Goal: Transaction & Acquisition: Subscribe to service/newsletter

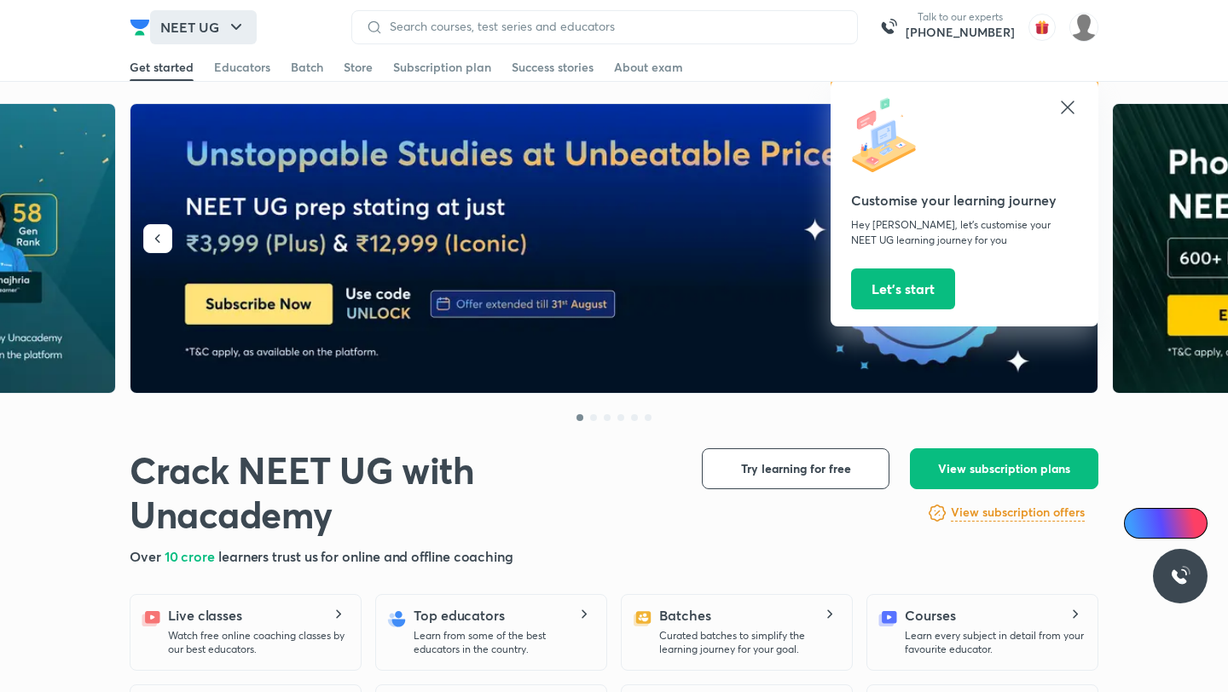
click at [237, 35] on icon "button" at bounding box center [236, 27] width 20 height 20
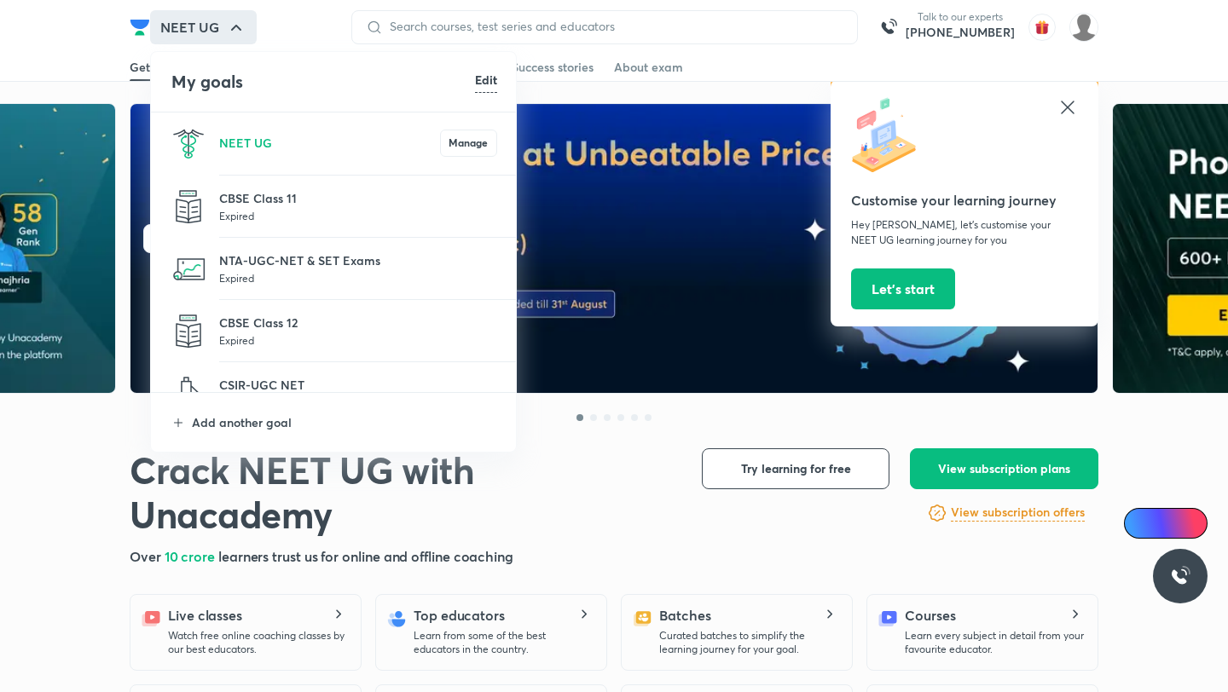
click at [493, 83] on h6 "Edit" at bounding box center [486, 80] width 22 height 18
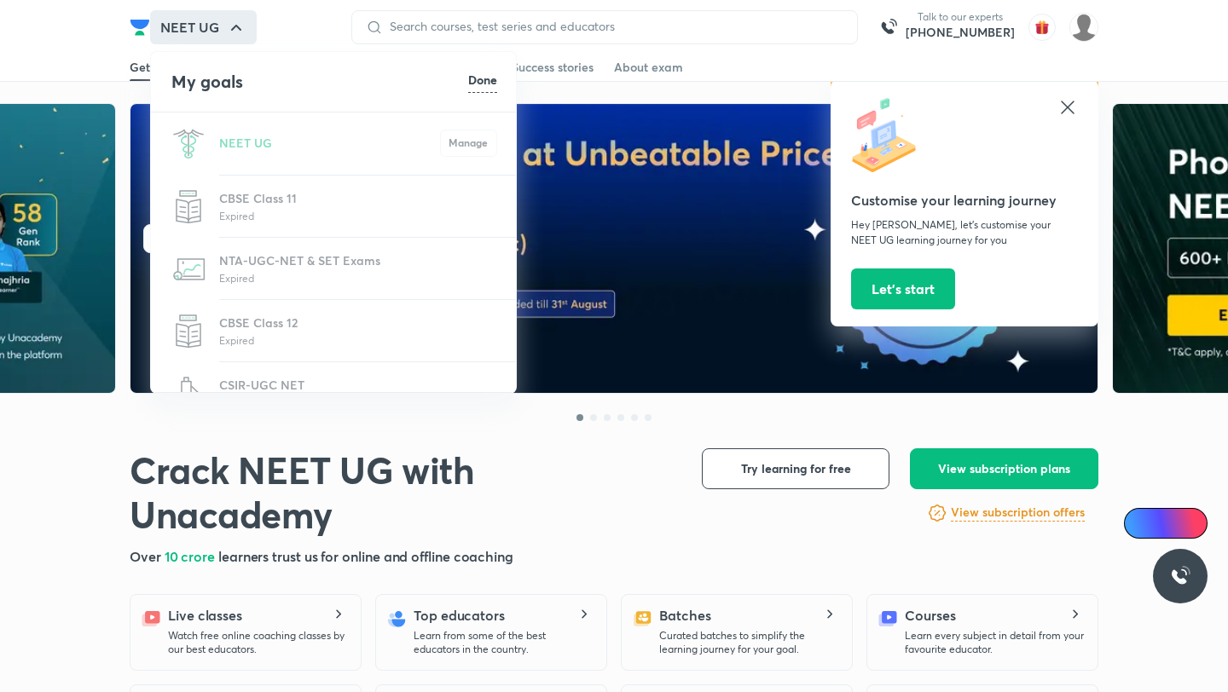
click at [755, 67] on div at bounding box center [614, 346] width 1228 height 692
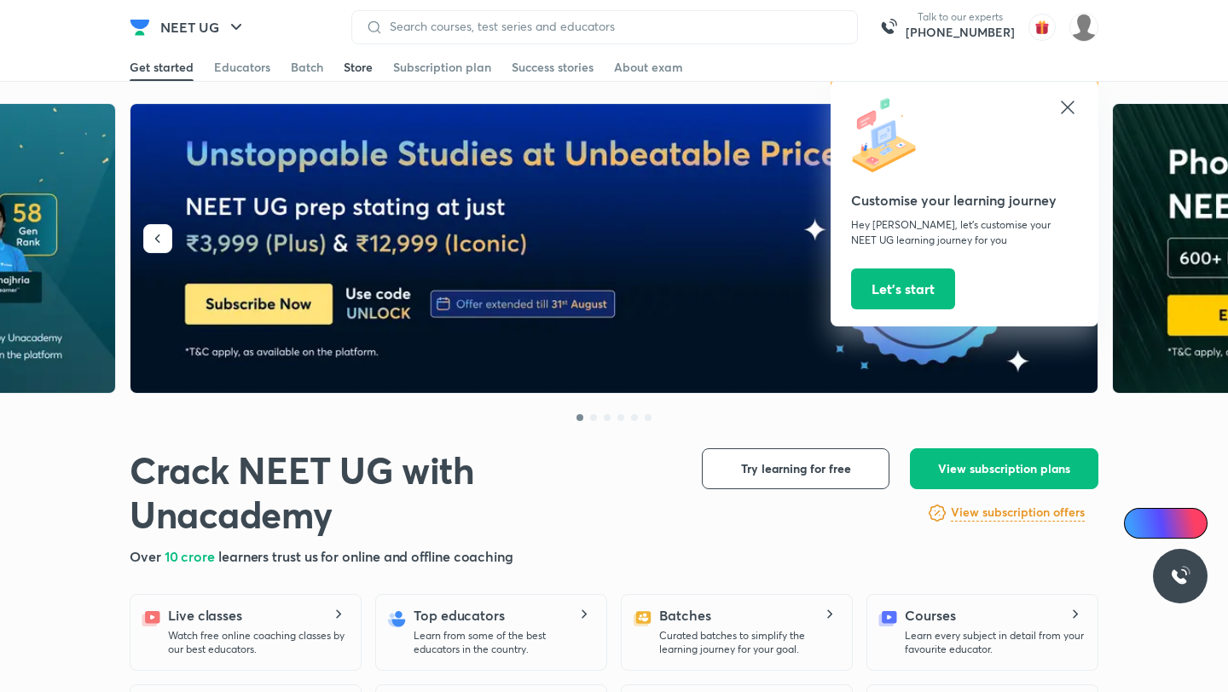
click at [355, 61] on div "Store" at bounding box center [358, 67] width 29 height 17
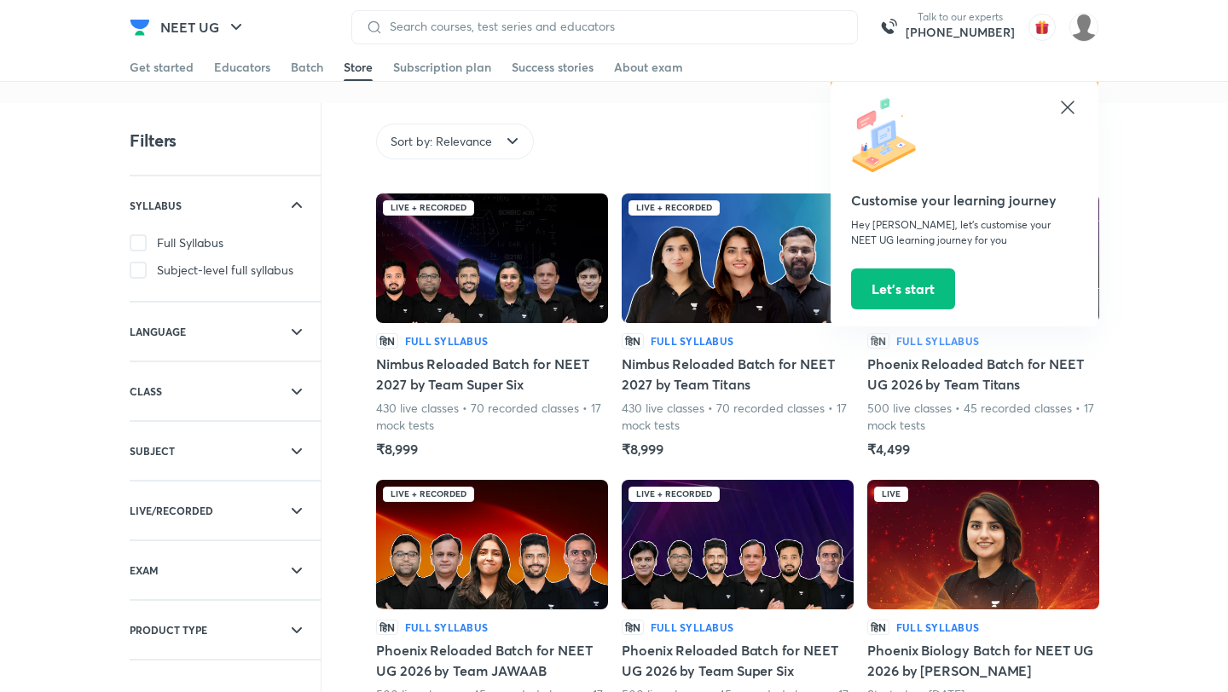
click at [1074, 111] on icon at bounding box center [1067, 107] width 20 height 20
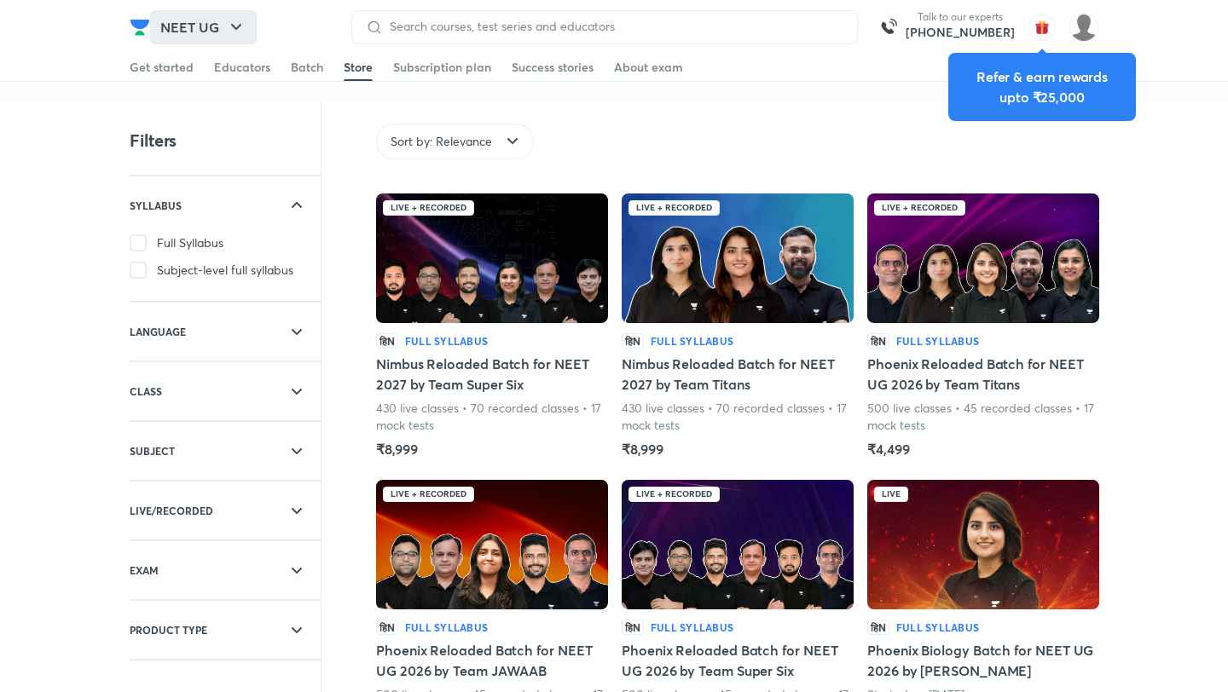
click at [209, 31] on button "NEET UG" at bounding box center [203, 27] width 107 height 34
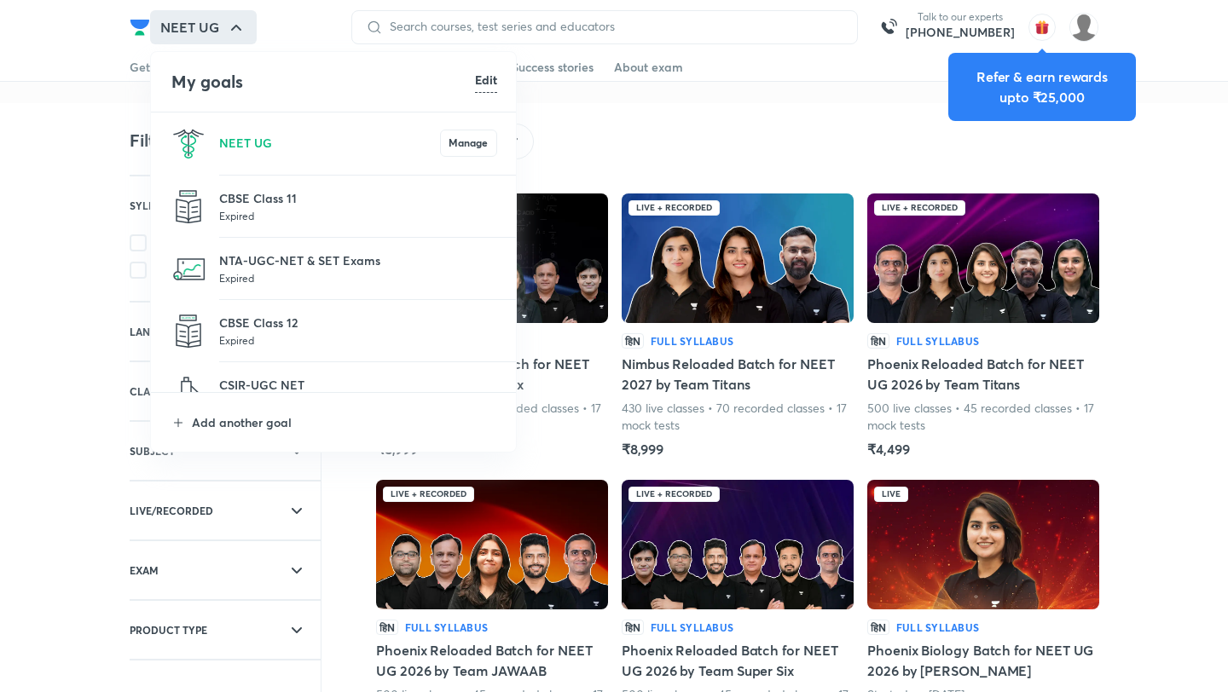
click at [480, 78] on h6 "Edit" at bounding box center [486, 80] width 22 height 18
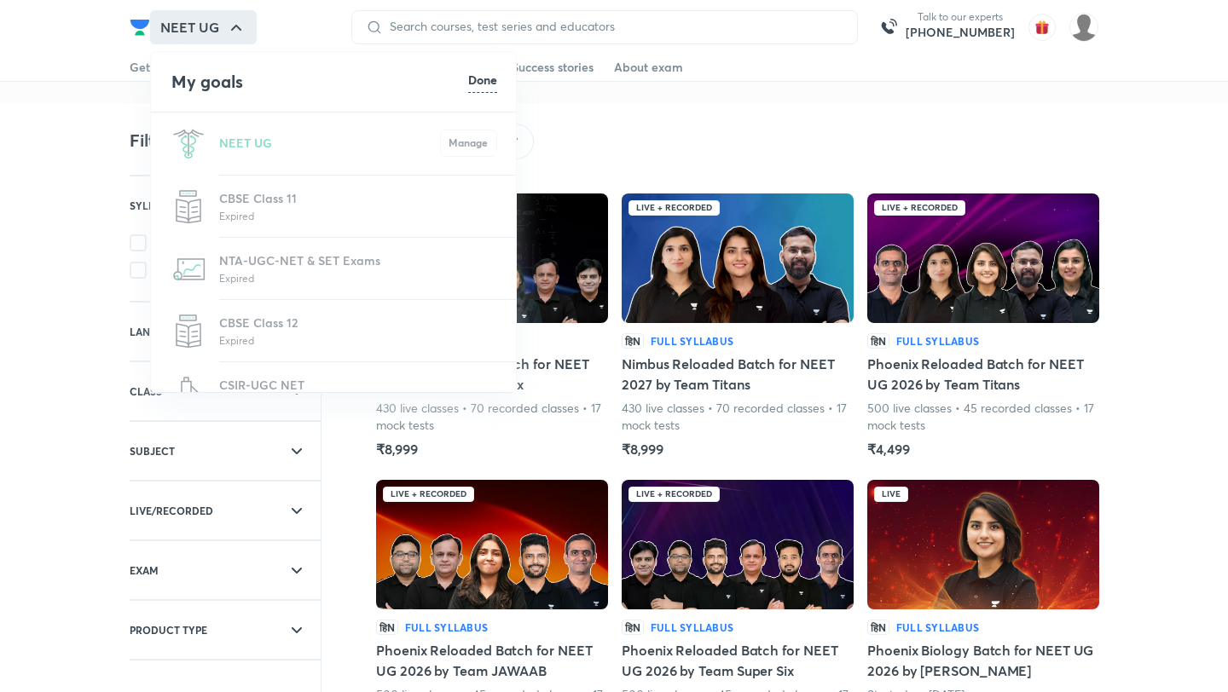
click at [476, 71] on h6 "Done" at bounding box center [482, 80] width 29 height 18
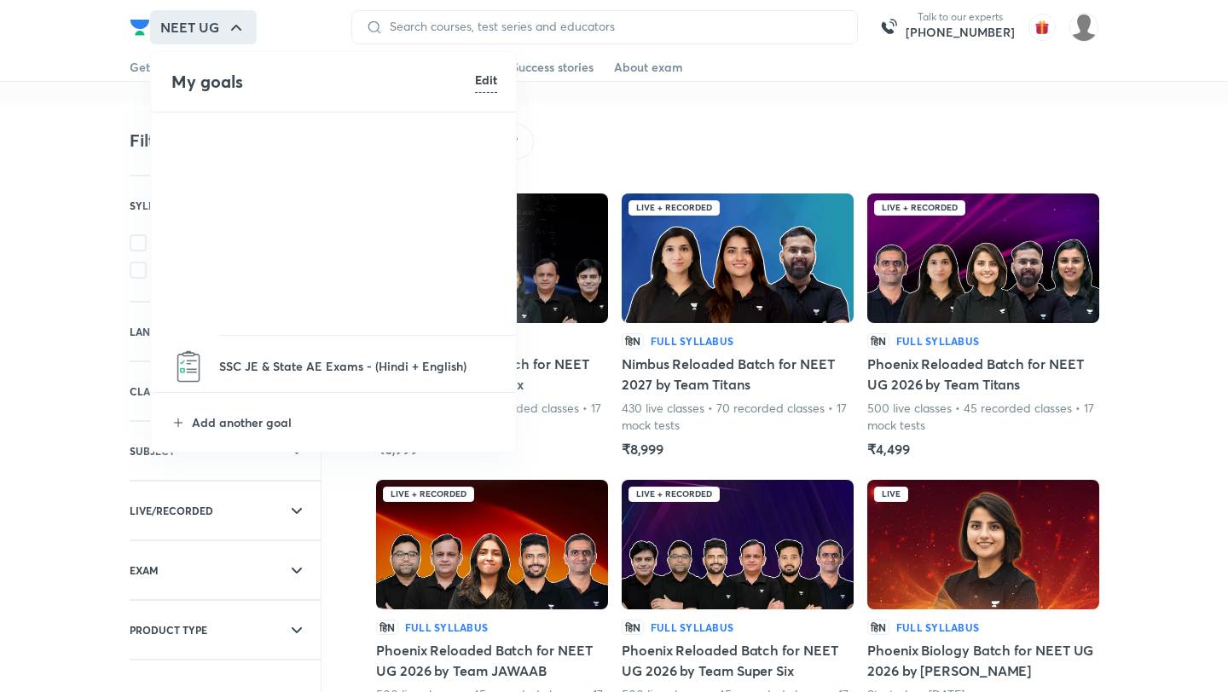
scroll to position [716, 0]
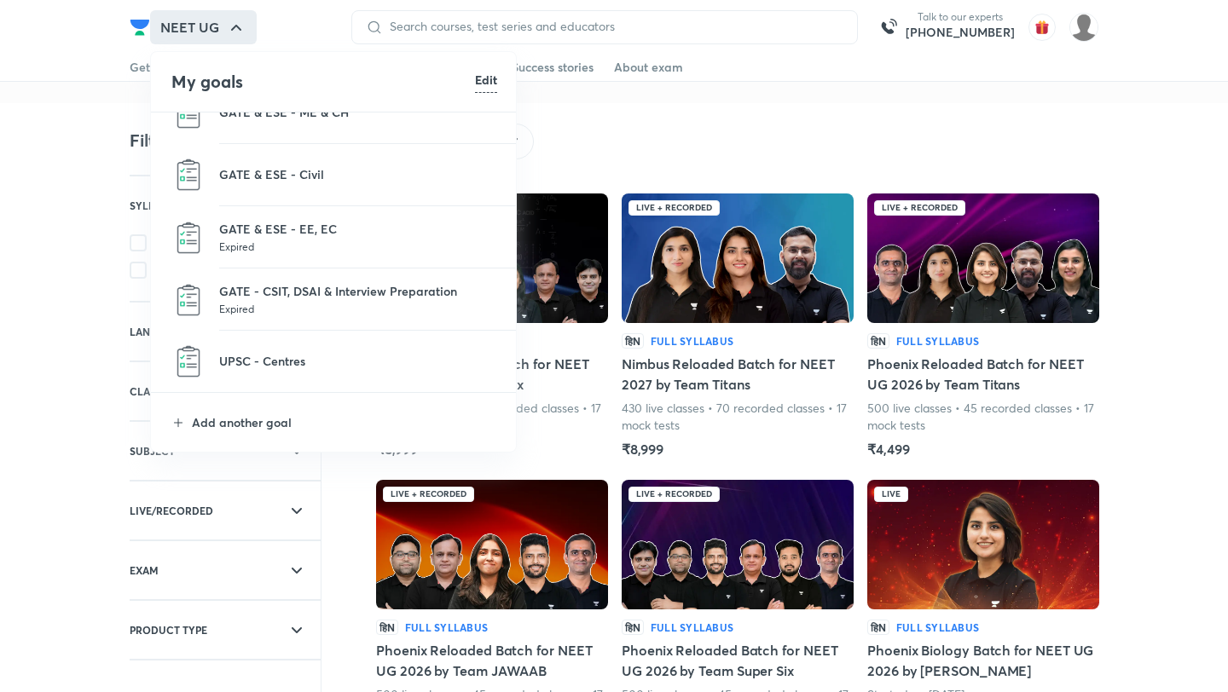
click at [253, 407] on li "Add another goal" at bounding box center [334, 422] width 367 height 59
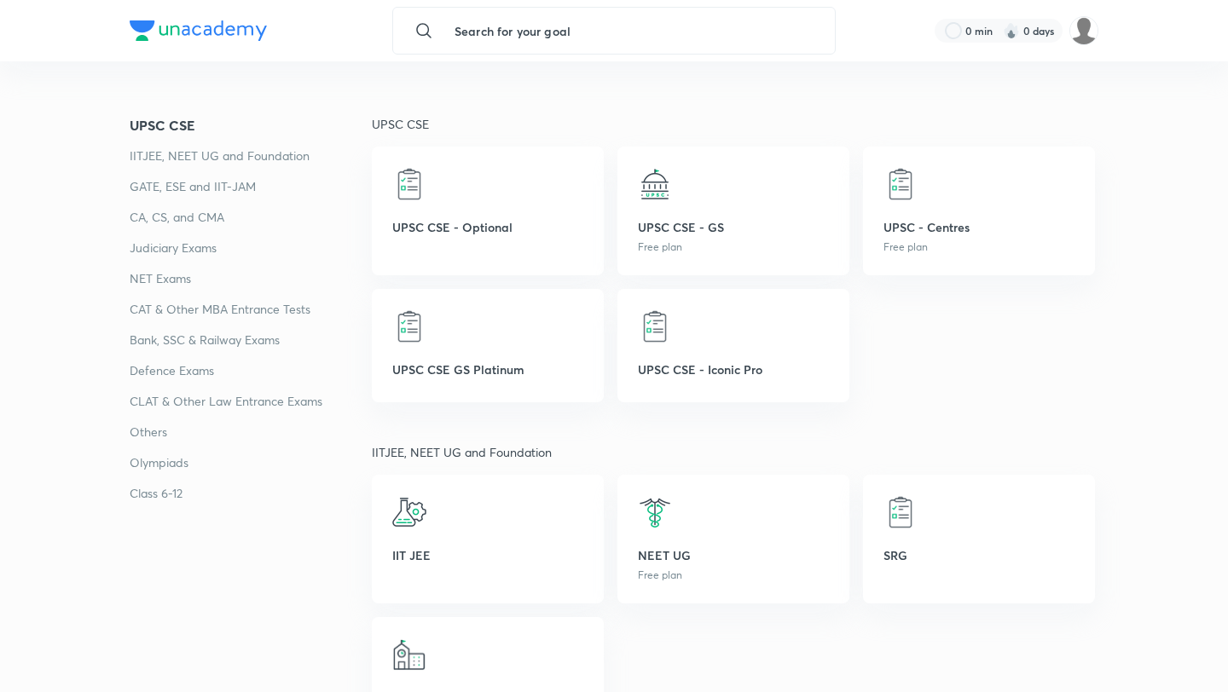
scroll to position [264, 0]
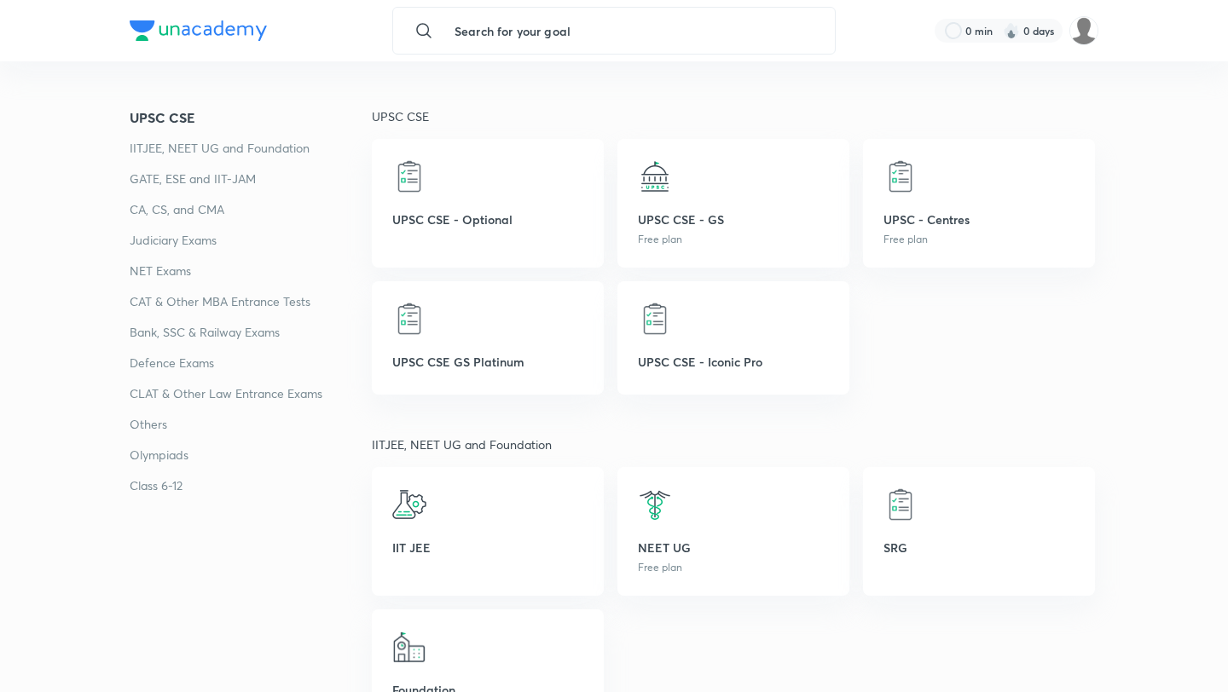
click at [183, 489] on p "Class 6-12" at bounding box center [251, 486] width 242 height 20
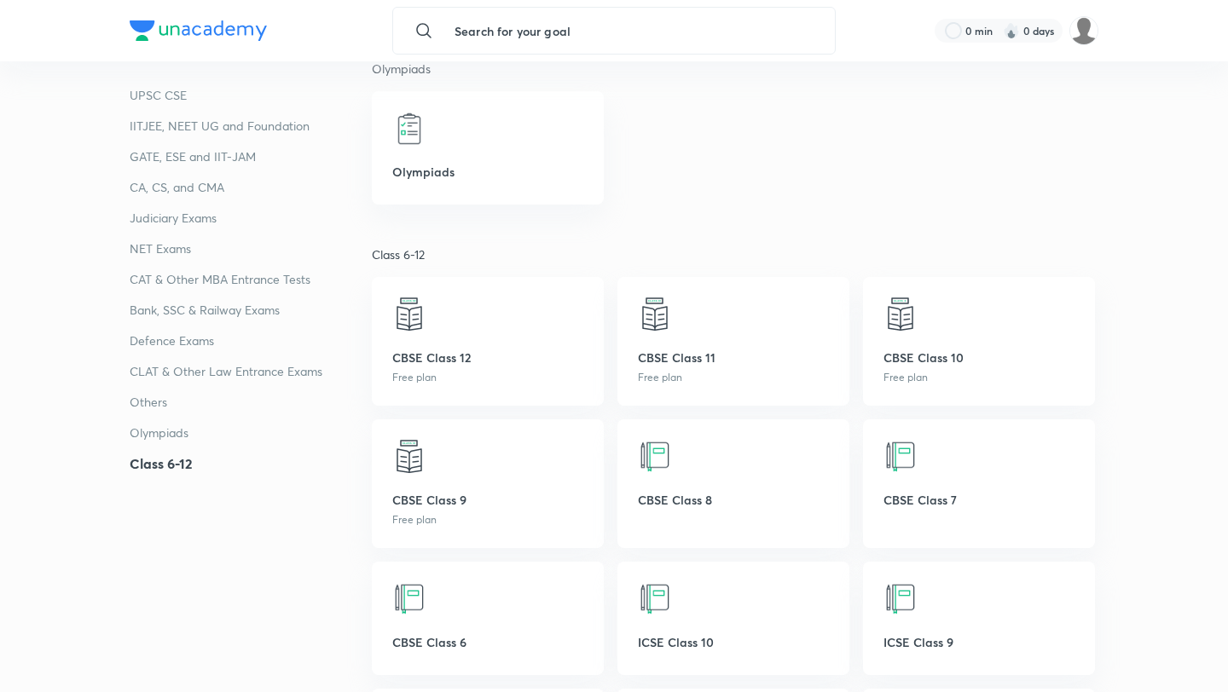
scroll to position [4950, 0]
click at [912, 318] on img at bounding box center [900, 314] width 34 height 34
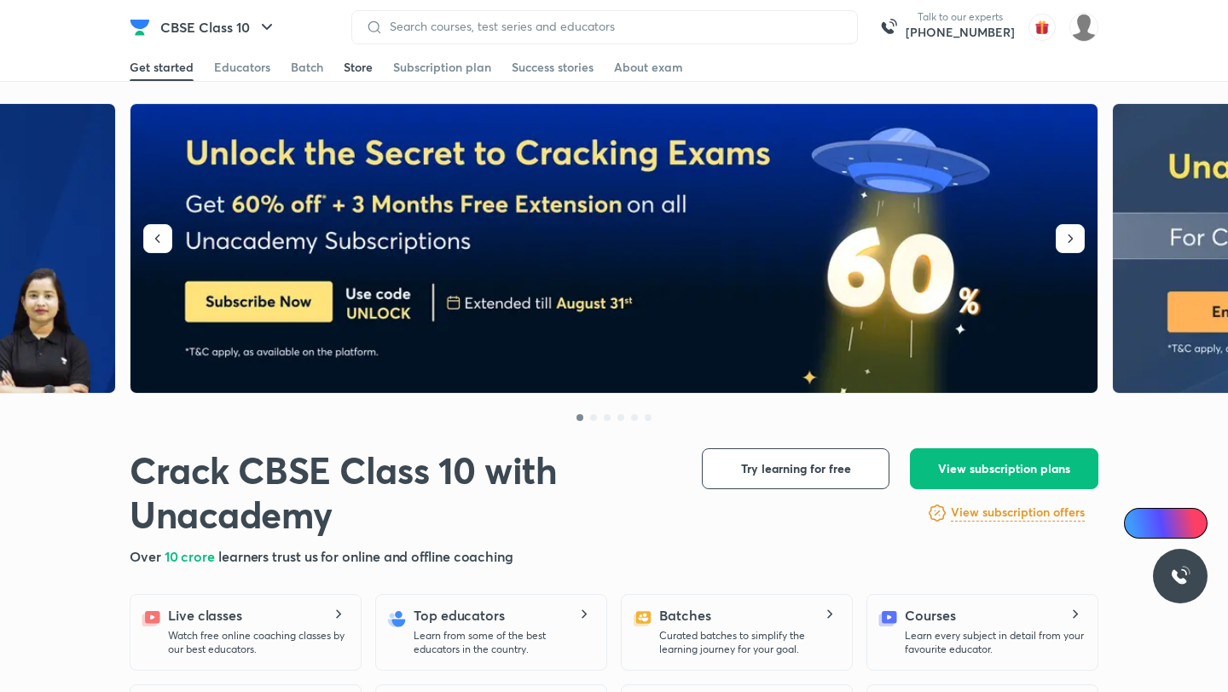
click at [344, 64] on div "Store" at bounding box center [358, 67] width 29 height 17
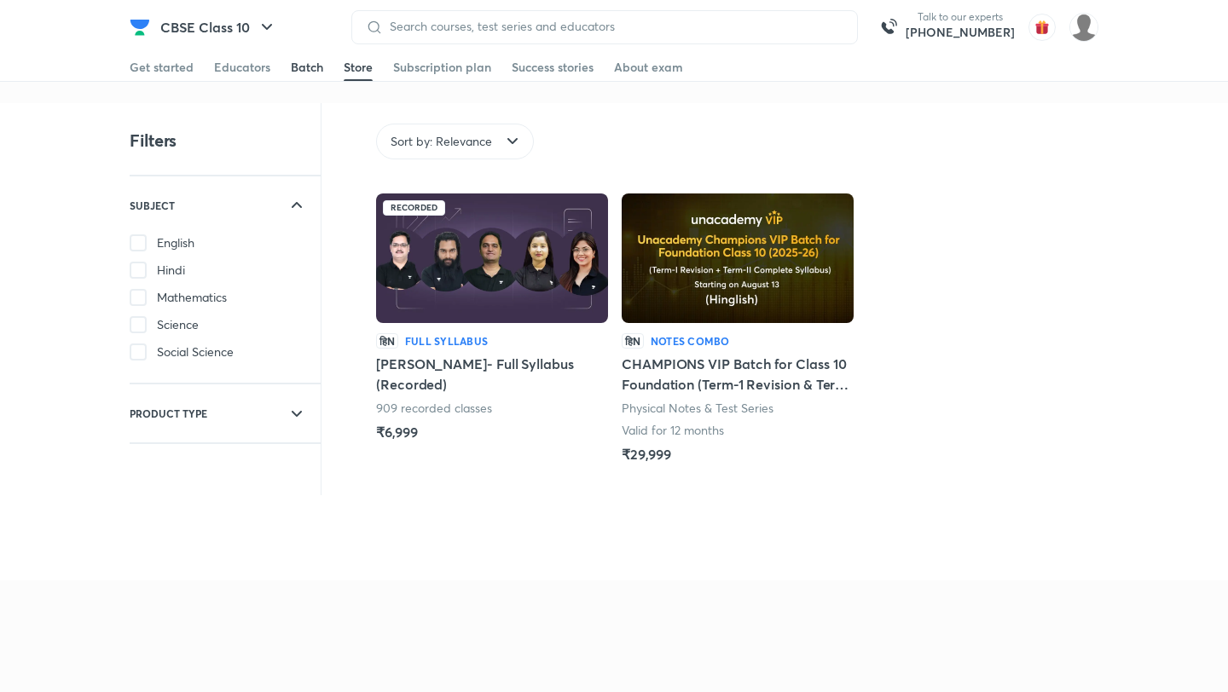
click at [314, 71] on div "Batch" at bounding box center [307, 67] width 32 height 17
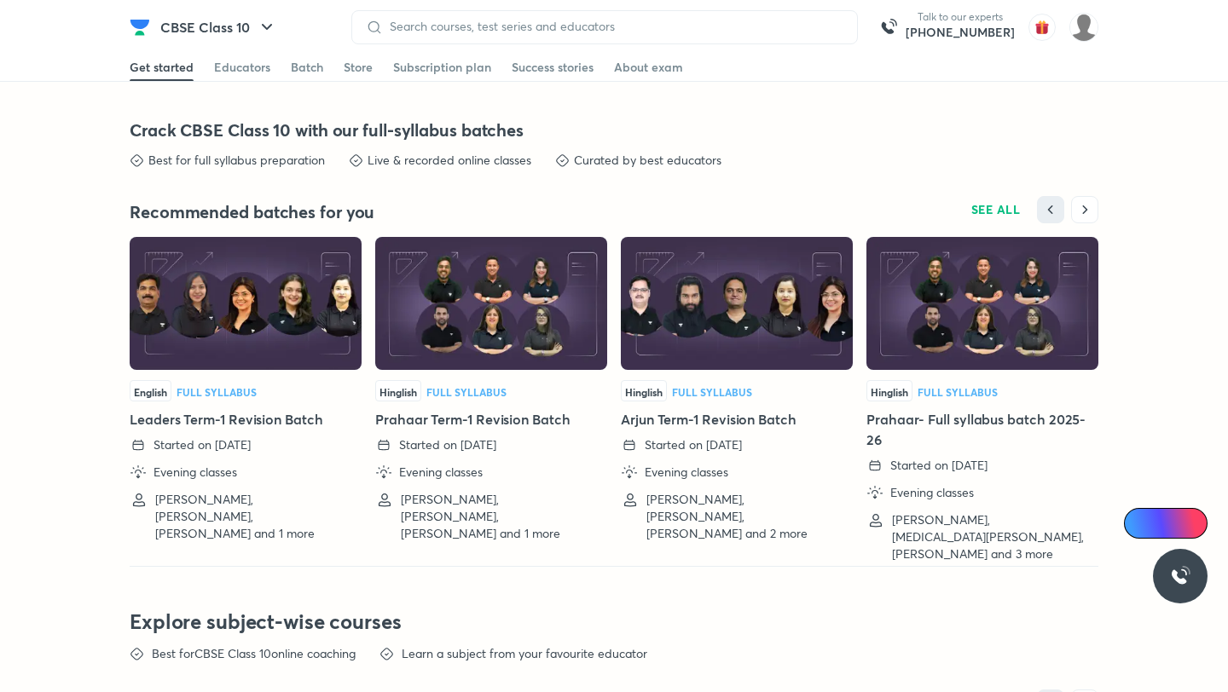
scroll to position [3721, 0]
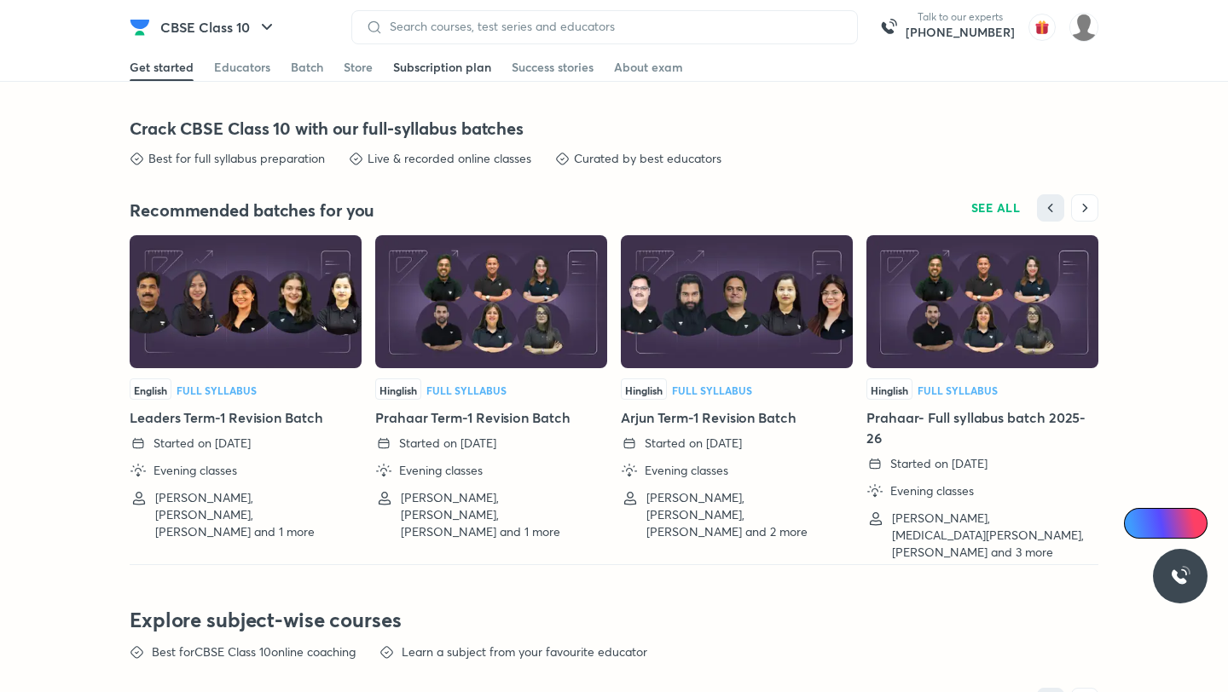
click at [430, 67] on div "Subscription plan" at bounding box center [442, 67] width 98 height 17
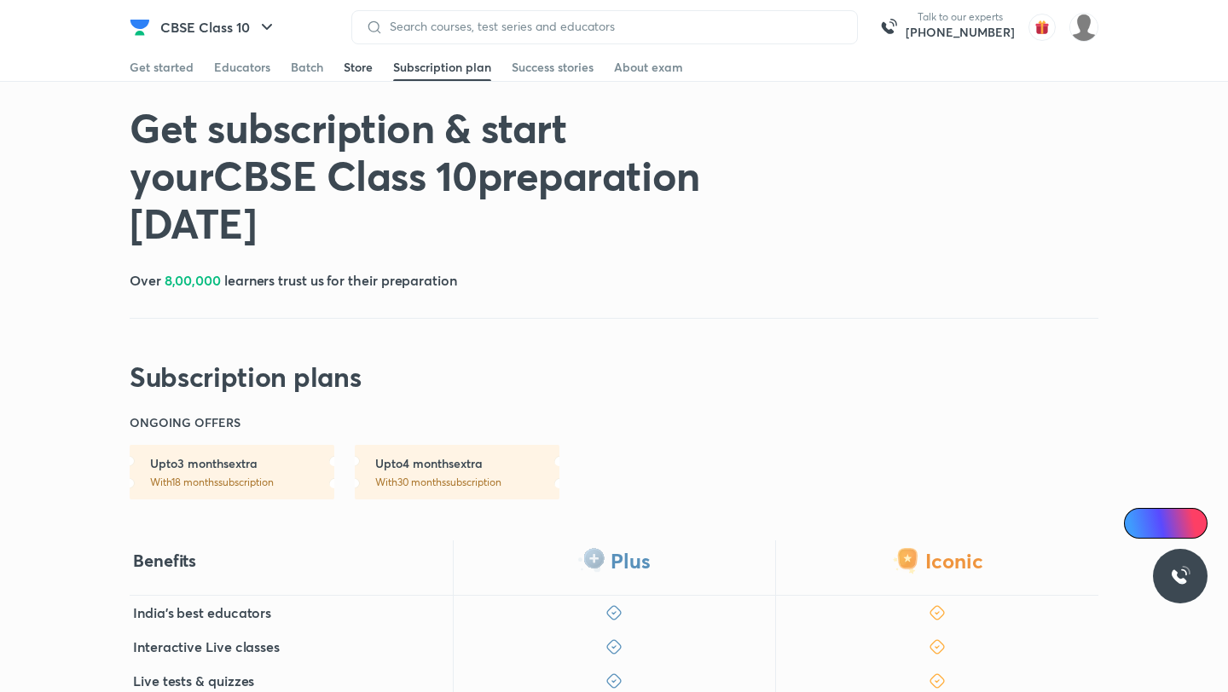
click at [358, 78] on link "Store" at bounding box center [358, 67] width 29 height 27
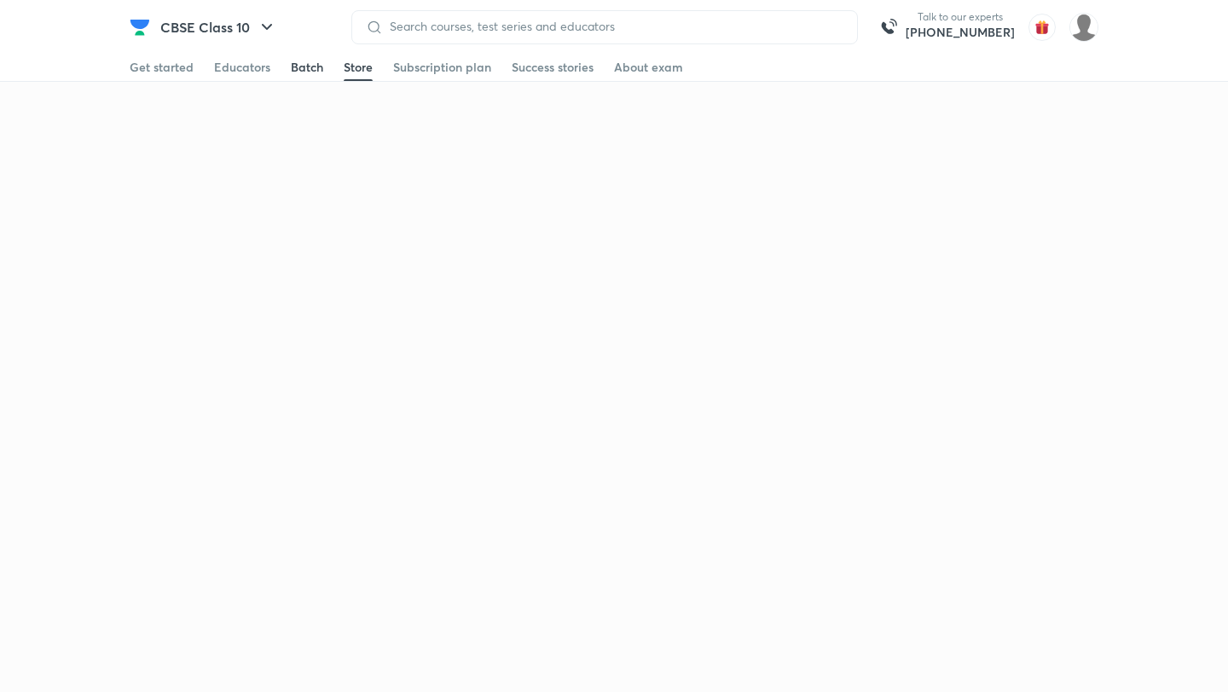
click at [306, 72] on div "Batch" at bounding box center [307, 67] width 32 height 17
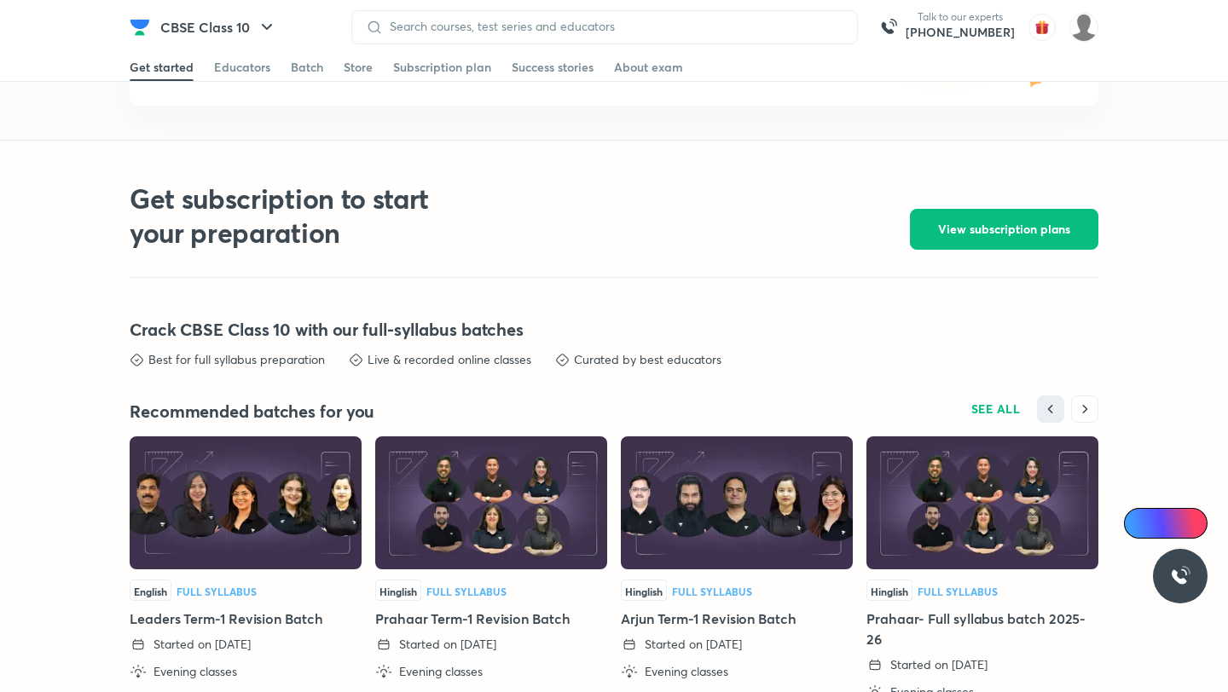
scroll to position [3545, 0]
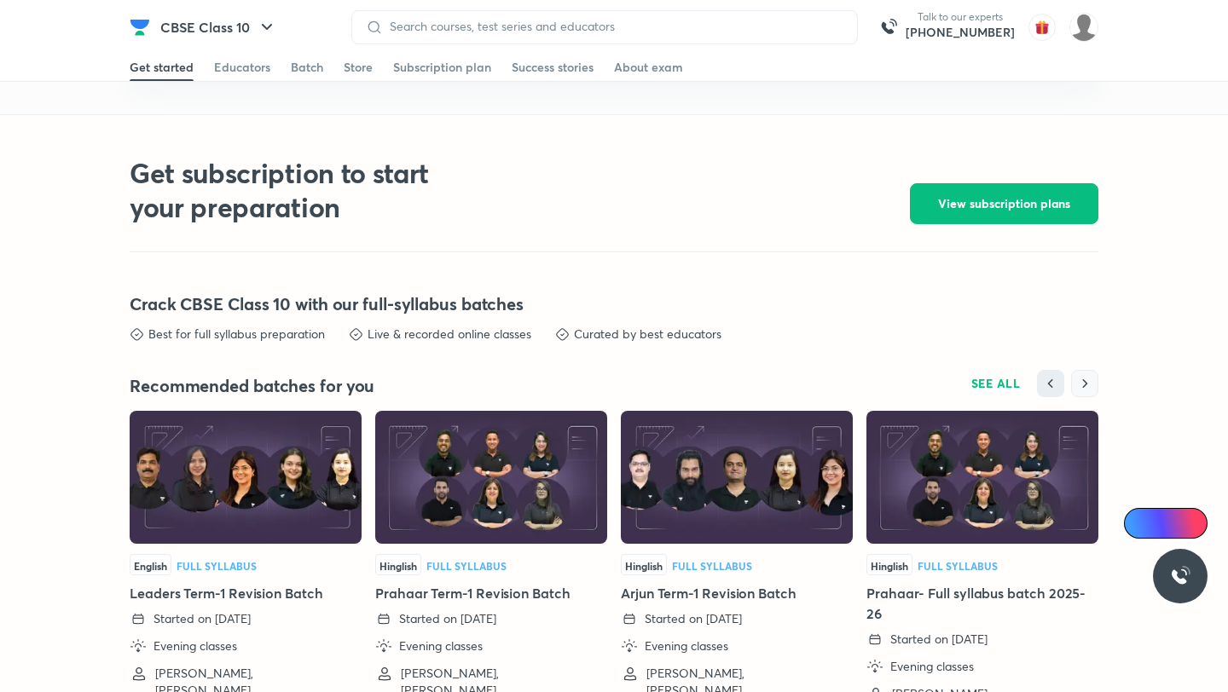
click at [1076, 385] on icon "button" at bounding box center [1084, 383] width 17 height 17
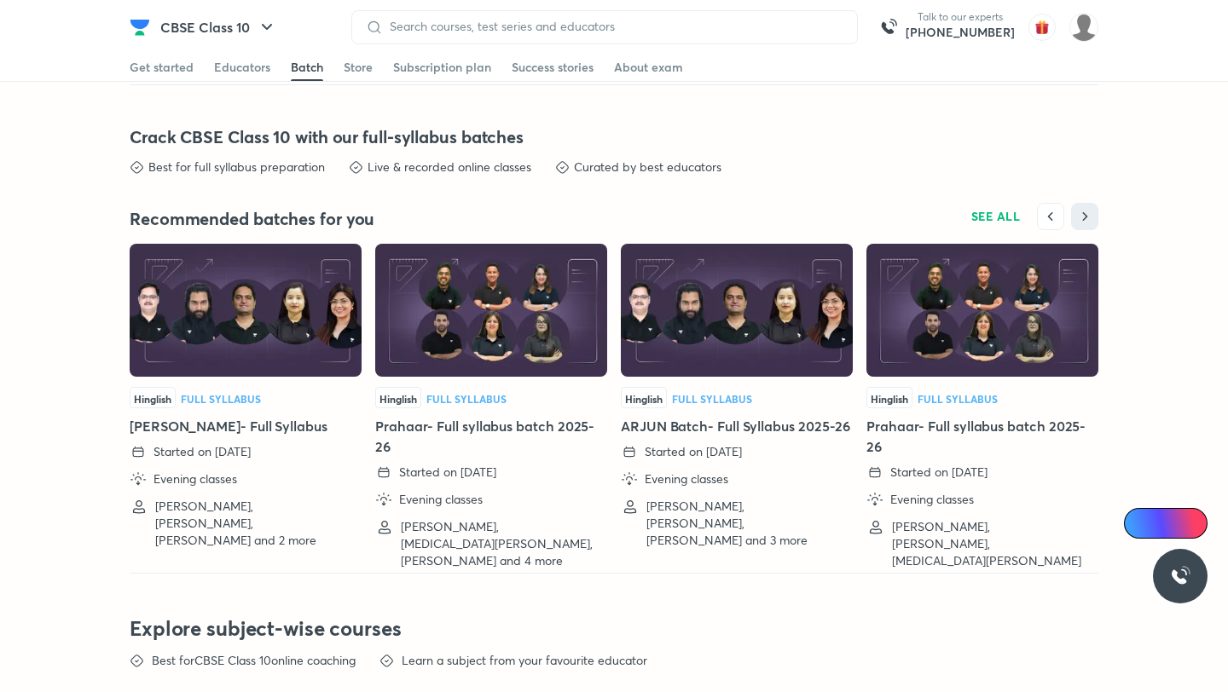
scroll to position [3741, 0]
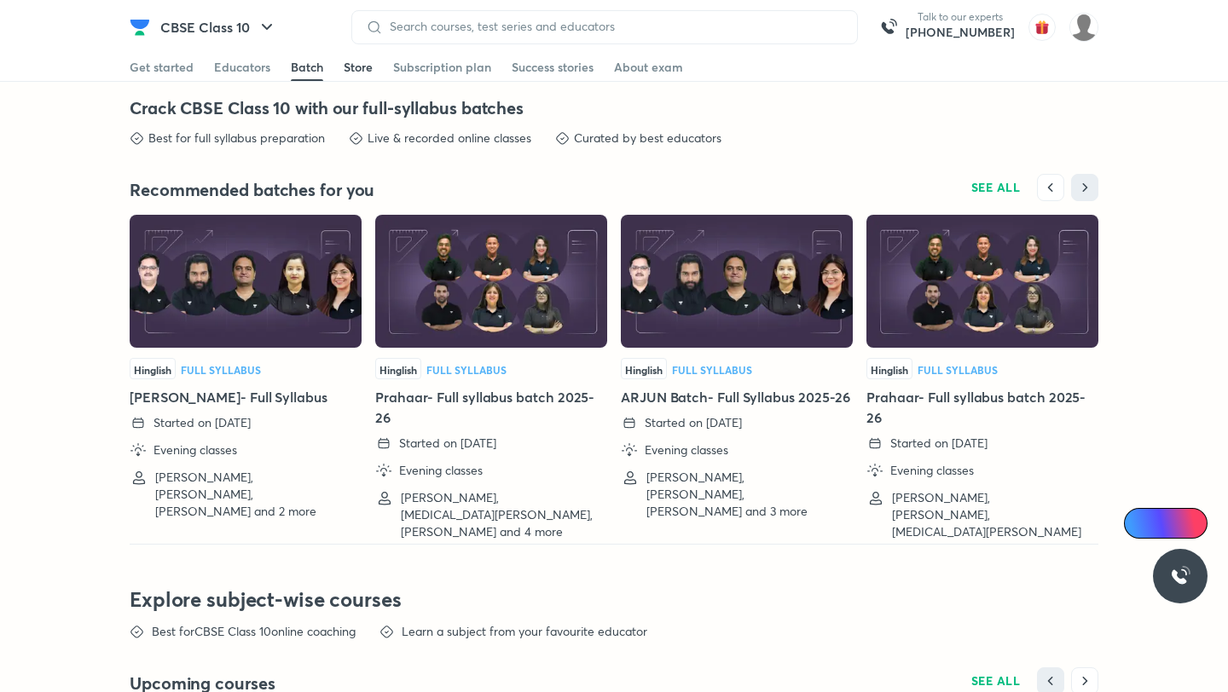
click at [370, 77] on link "Store" at bounding box center [358, 67] width 29 height 27
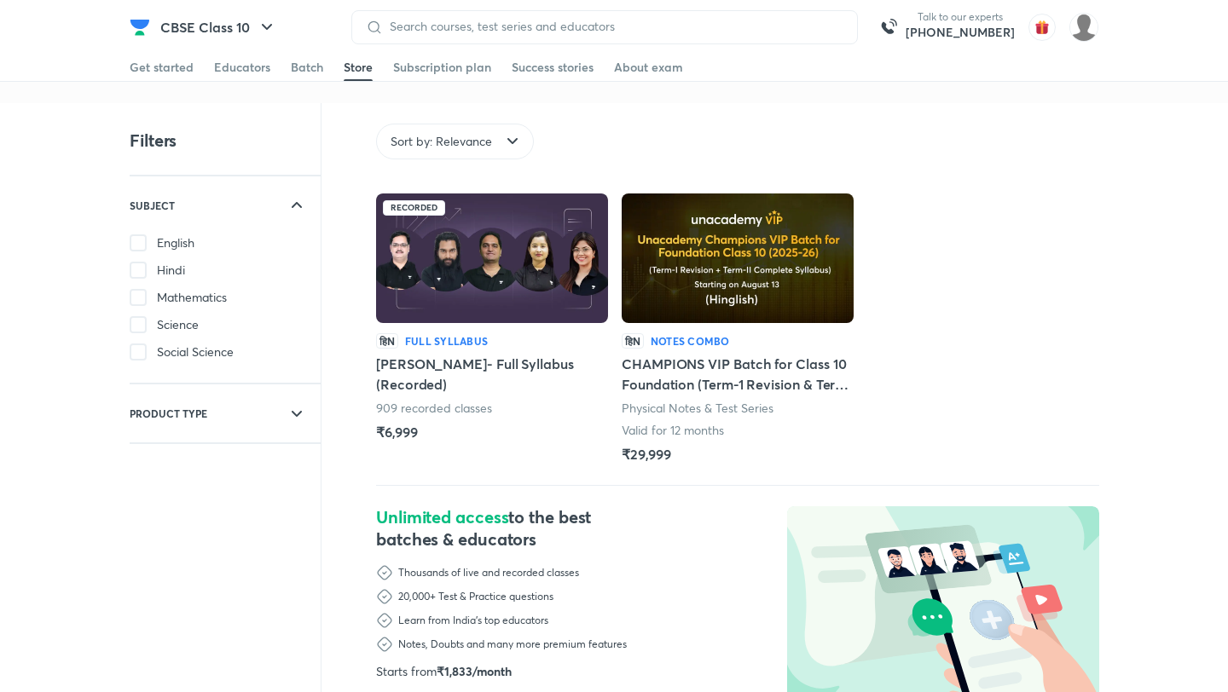
click at [520, 302] on img at bounding box center [492, 259] width 232 height 130
